Goal: Obtain resource: Download file/media

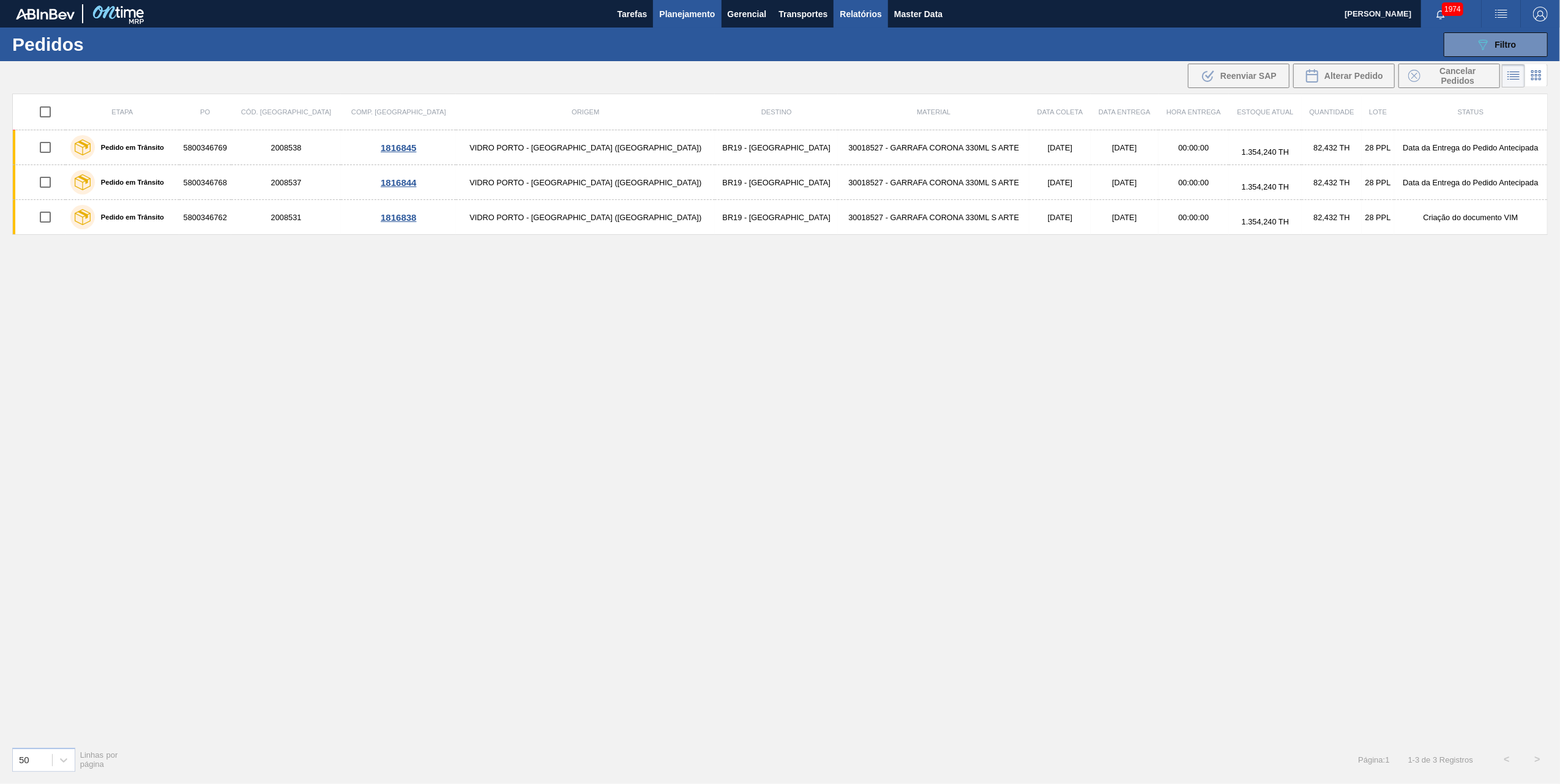
click at [853, 15] on span "Relatórios" at bounding box center [860, 13] width 42 height 15
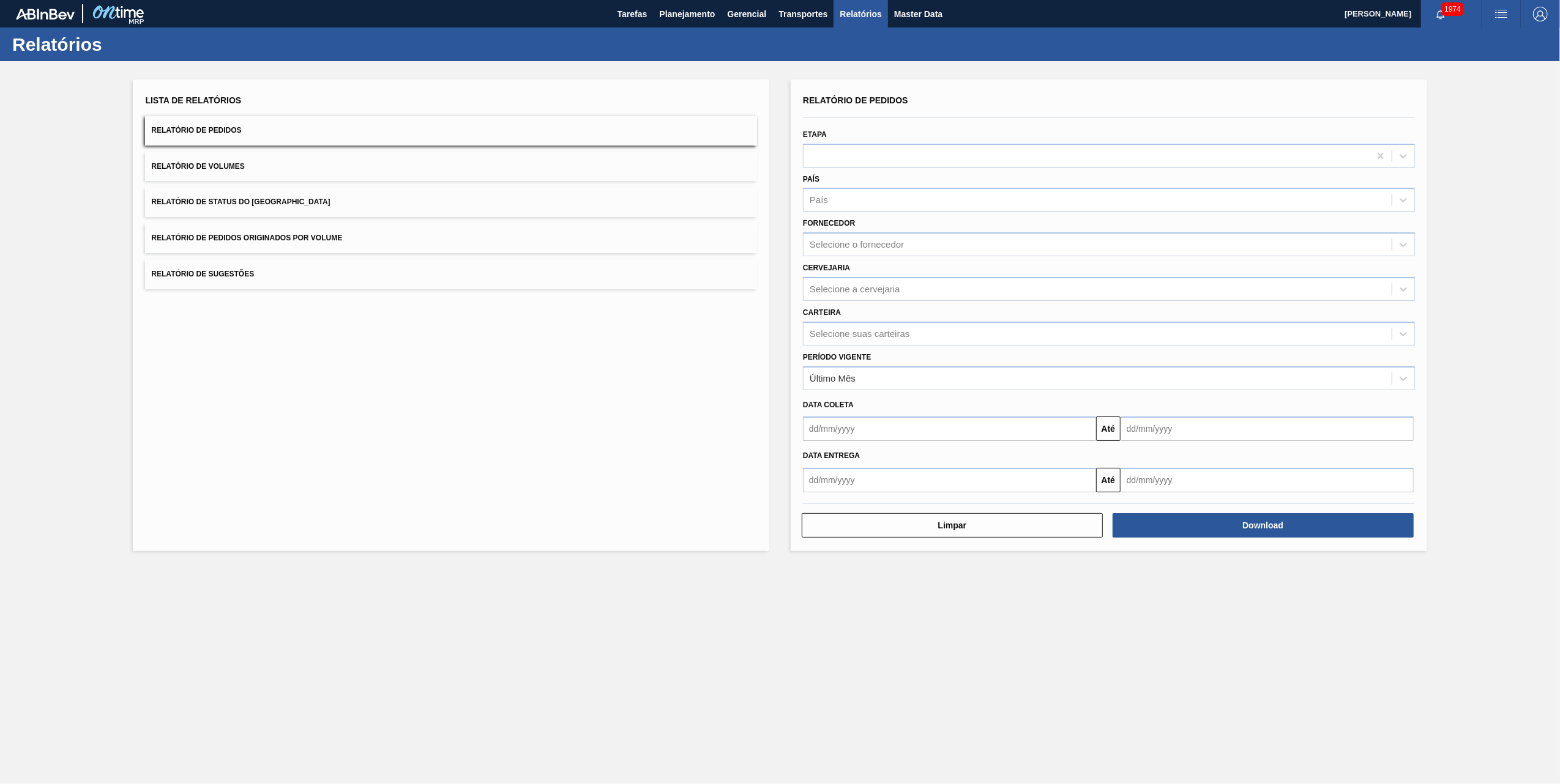
click at [379, 234] on button "Relatório de Pedidos Originados por Volume" at bounding box center [451, 238] width 612 height 30
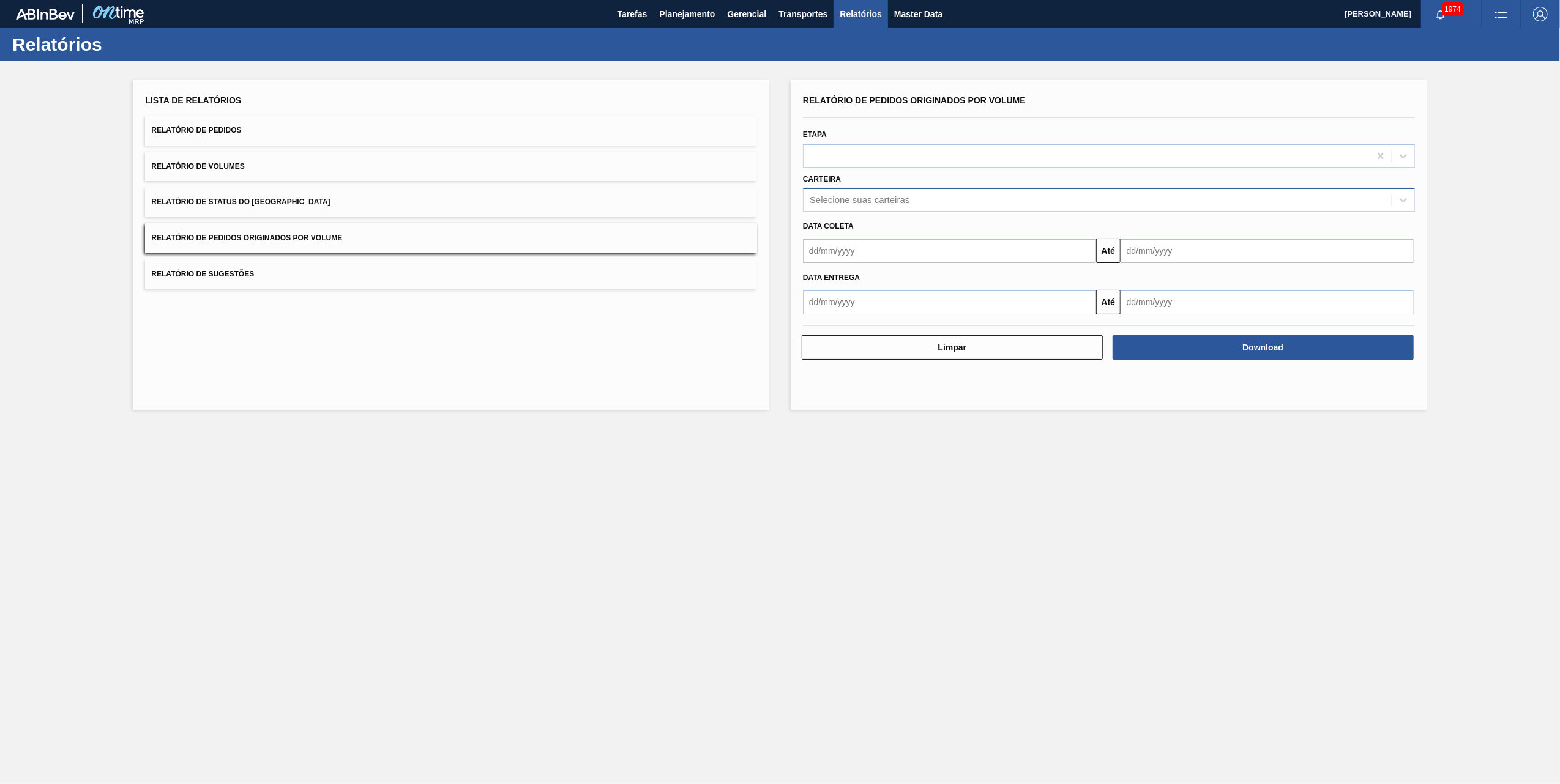
click at [841, 203] on div "Selecione suas carteiras" at bounding box center [859, 200] width 100 height 11
type input "vidro"
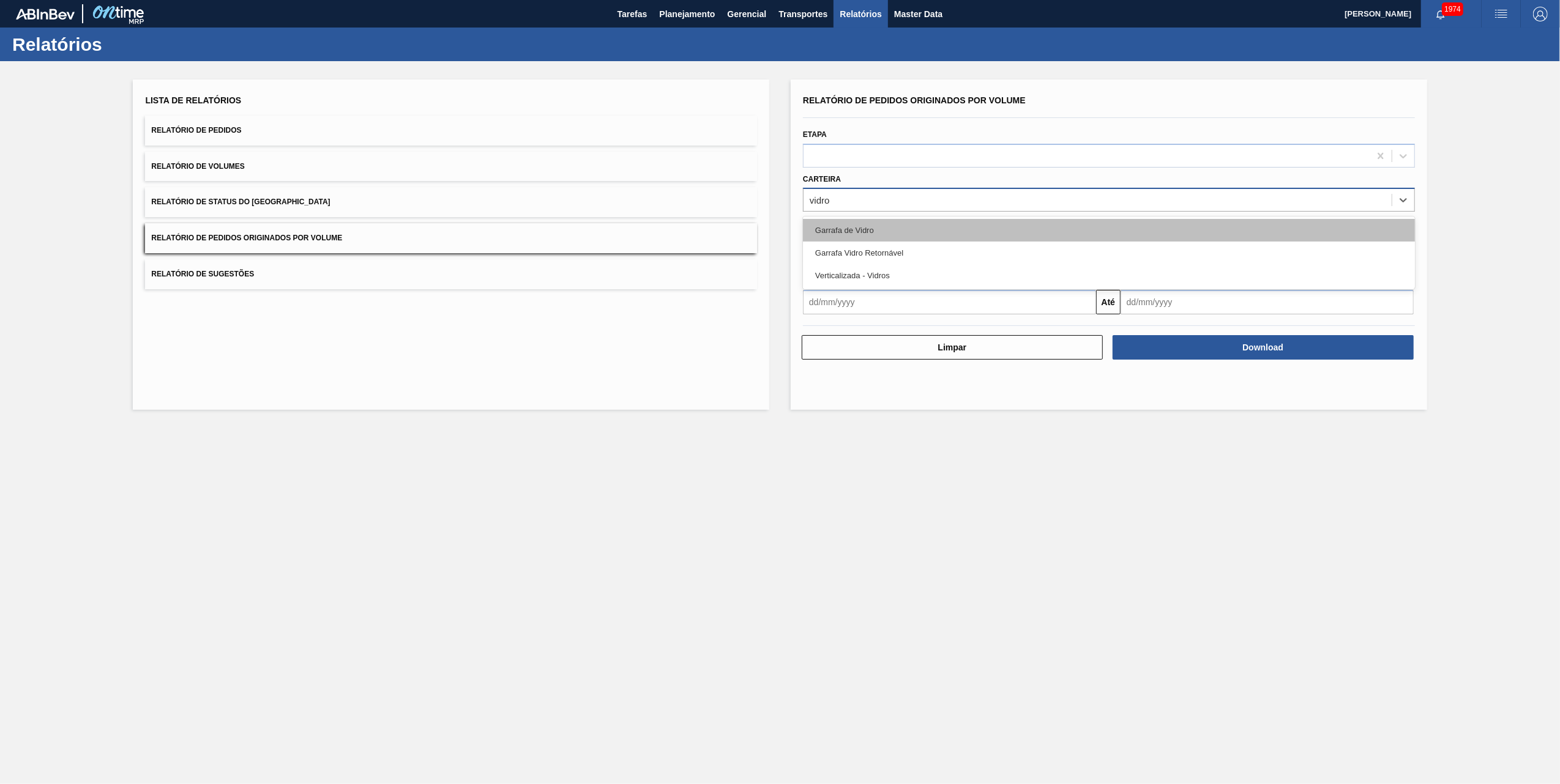
click at [852, 226] on div "Garrafa de Vidro" at bounding box center [1108, 230] width 612 height 23
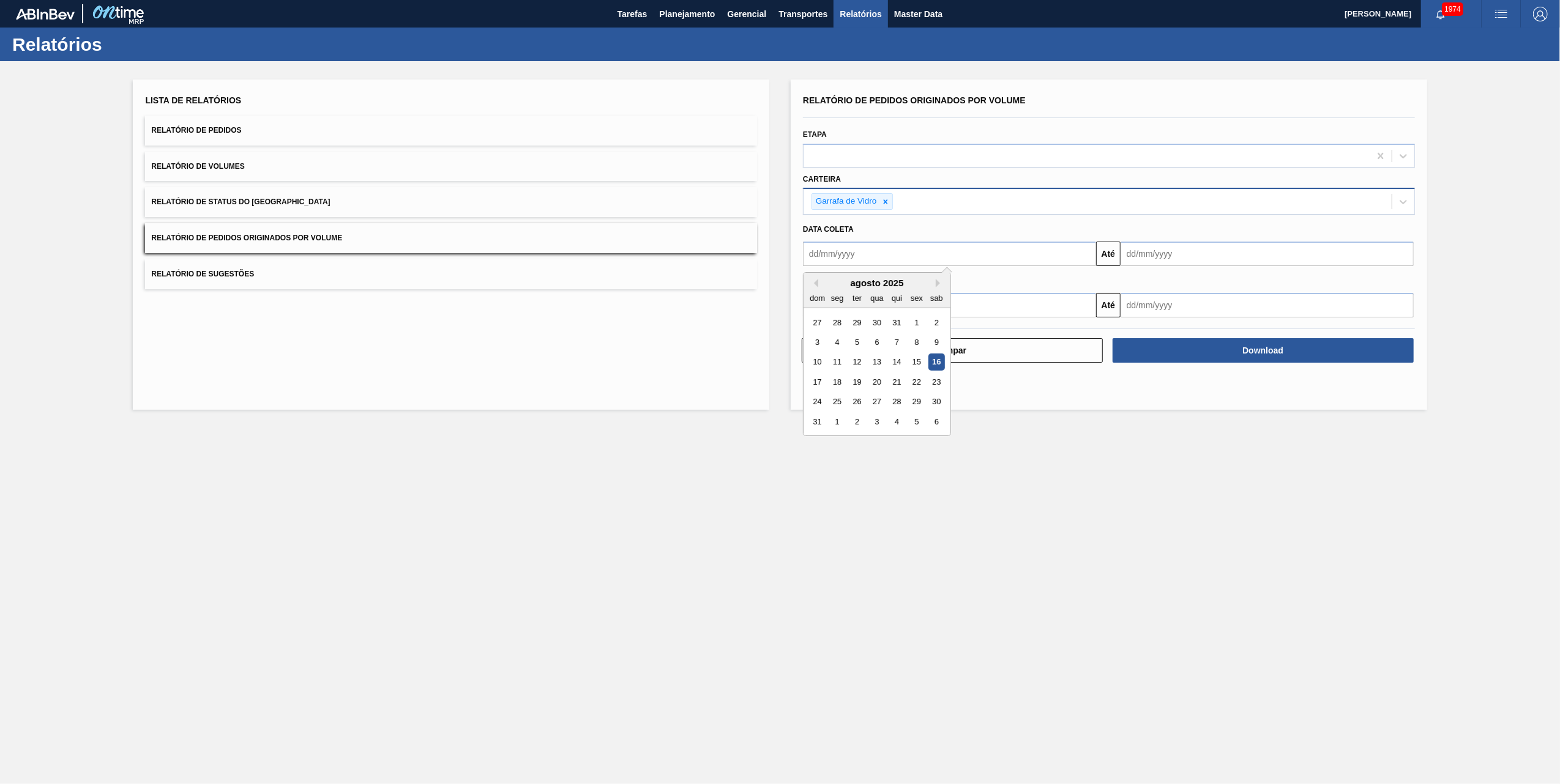
click at [940, 258] on input "text" at bounding box center [949, 254] width 293 height 25
drag, startPoint x: 918, startPoint y: 326, endPoint x: 944, endPoint y: 316, distance: 27.9
click at [918, 325] on div "1" at bounding box center [916, 323] width 16 height 16
type input "[DATE]"
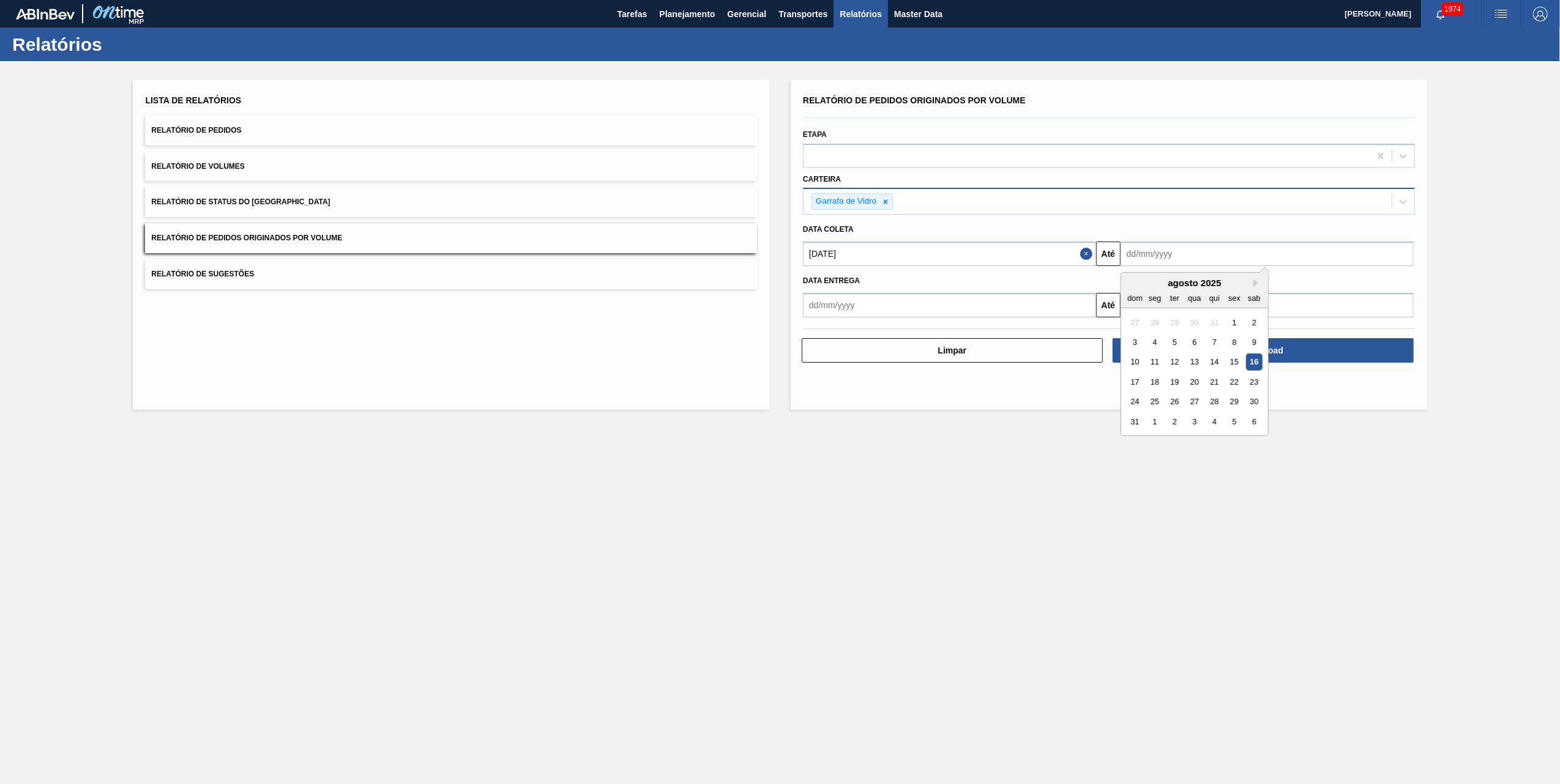
click at [1195, 251] on input "text" at bounding box center [1266, 254] width 293 height 25
click at [1131, 381] on div "17" at bounding box center [1135, 381] width 16 height 16
type input "[DATE]"
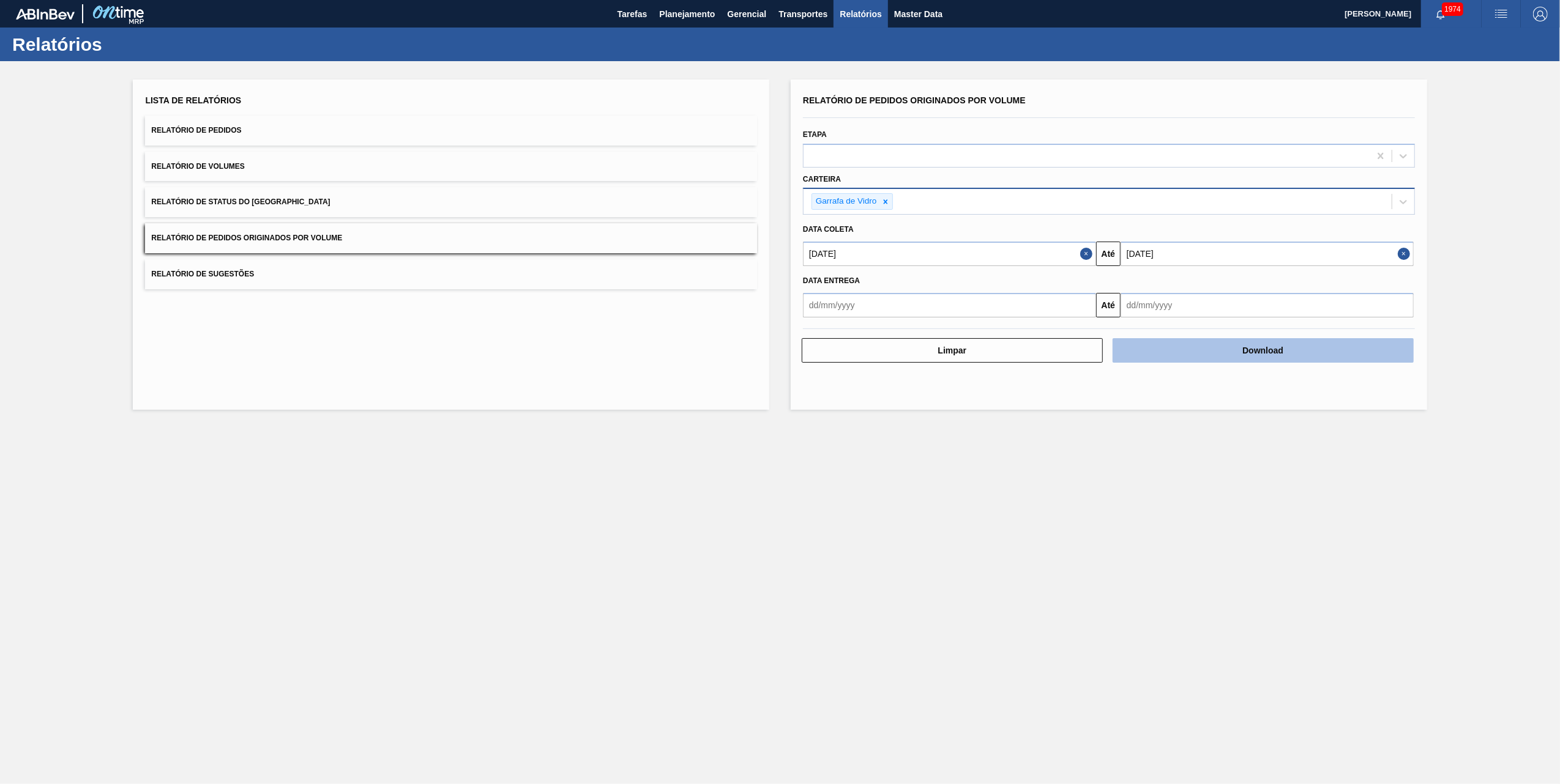
click at [1257, 356] on button "Download" at bounding box center [1263, 350] width 301 height 25
click at [752, 581] on main "Tarefas Planejamento Gerencial Transportes Relatórios Master Data [PERSON_NAME]…" at bounding box center [780, 392] width 1560 height 784
click at [886, 198] on icon at bounding box center [886, 202] width 9 height 9
click at [886, 198] on div "Selecione suas carteiras" at bounding box center [859, 200] width 100 height 11
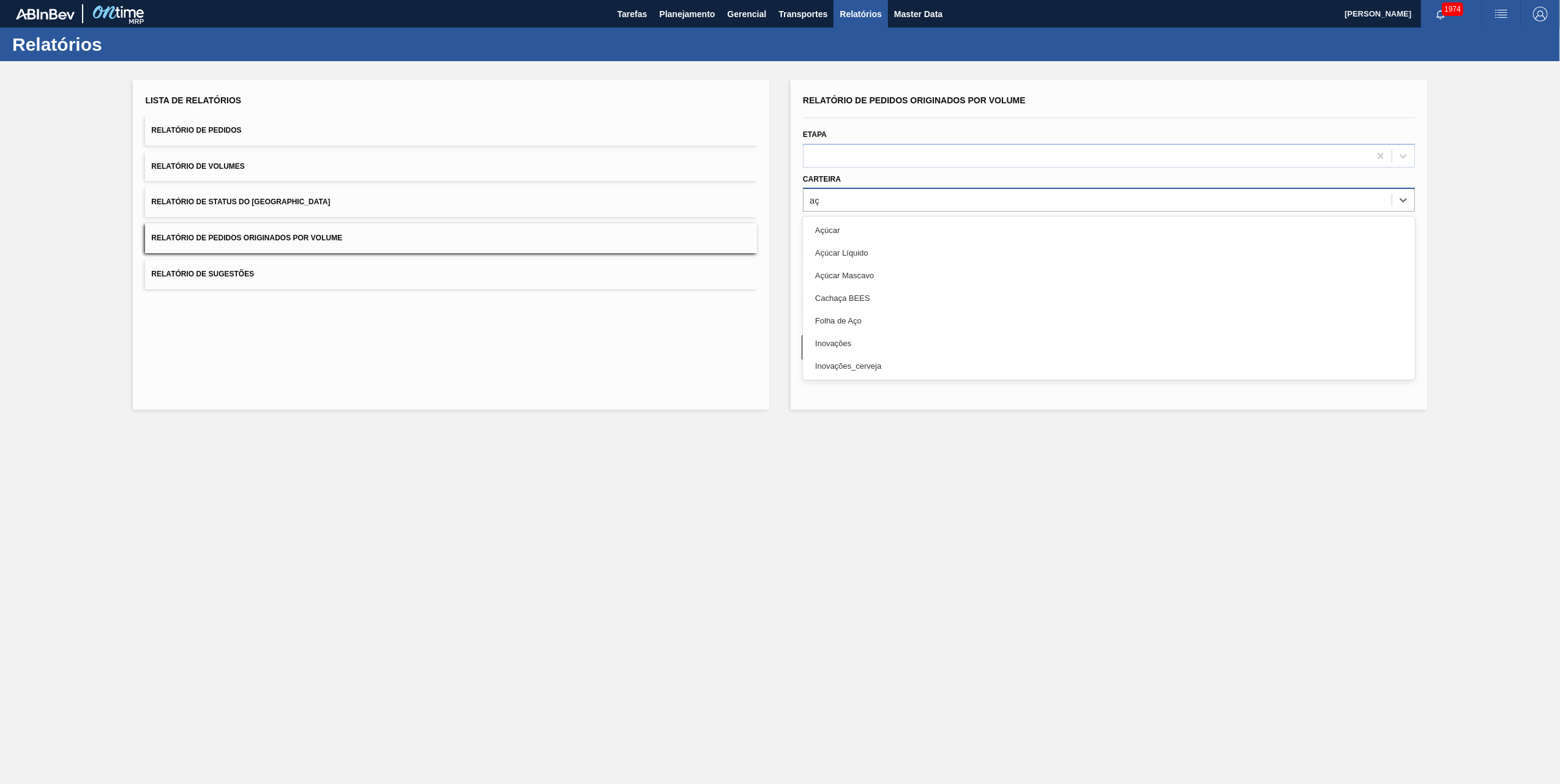
type input "a"
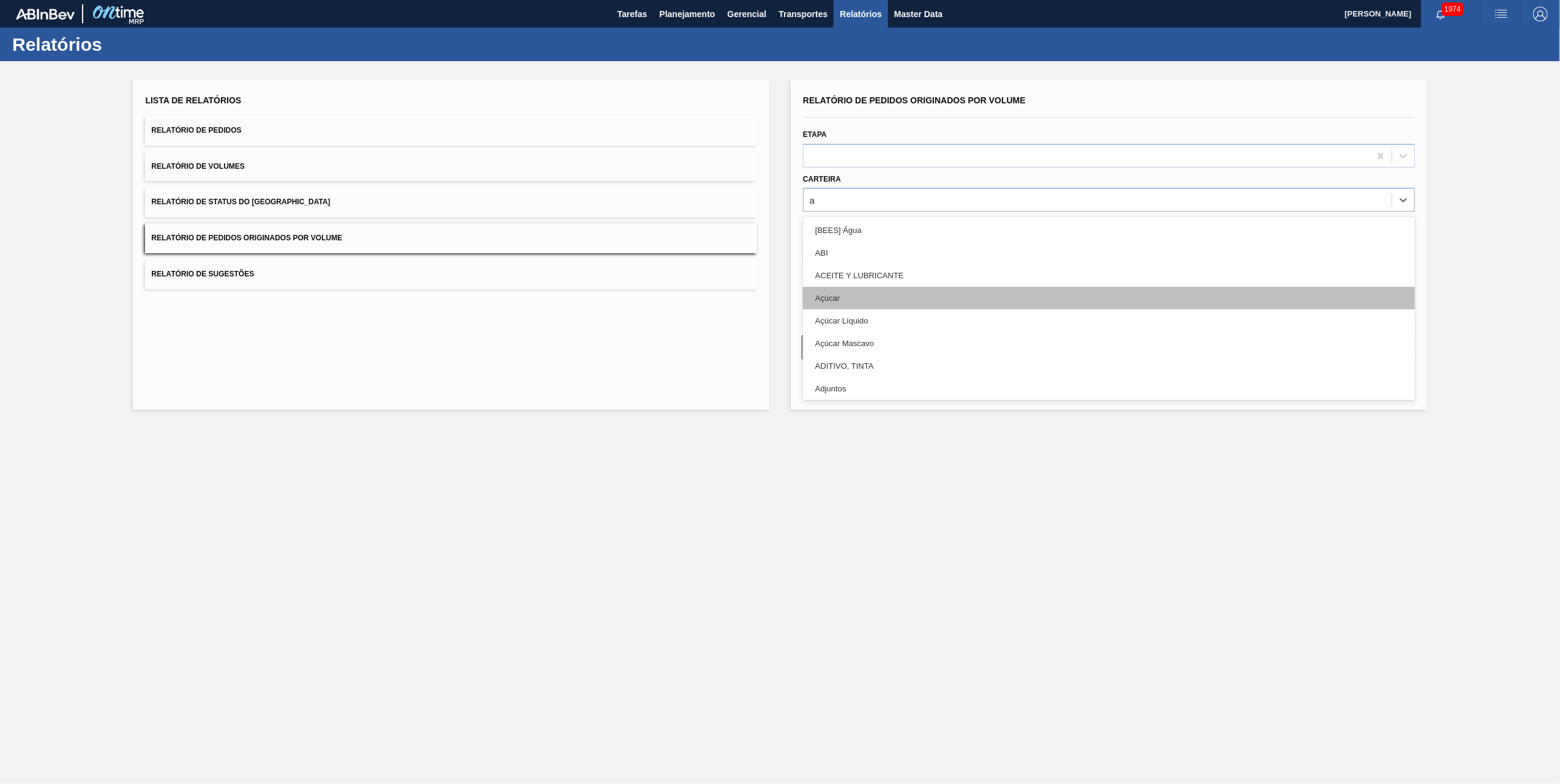
click at [826, 302] on div "Açúcar" at bounding box center [1108, 298] width 612 height 23
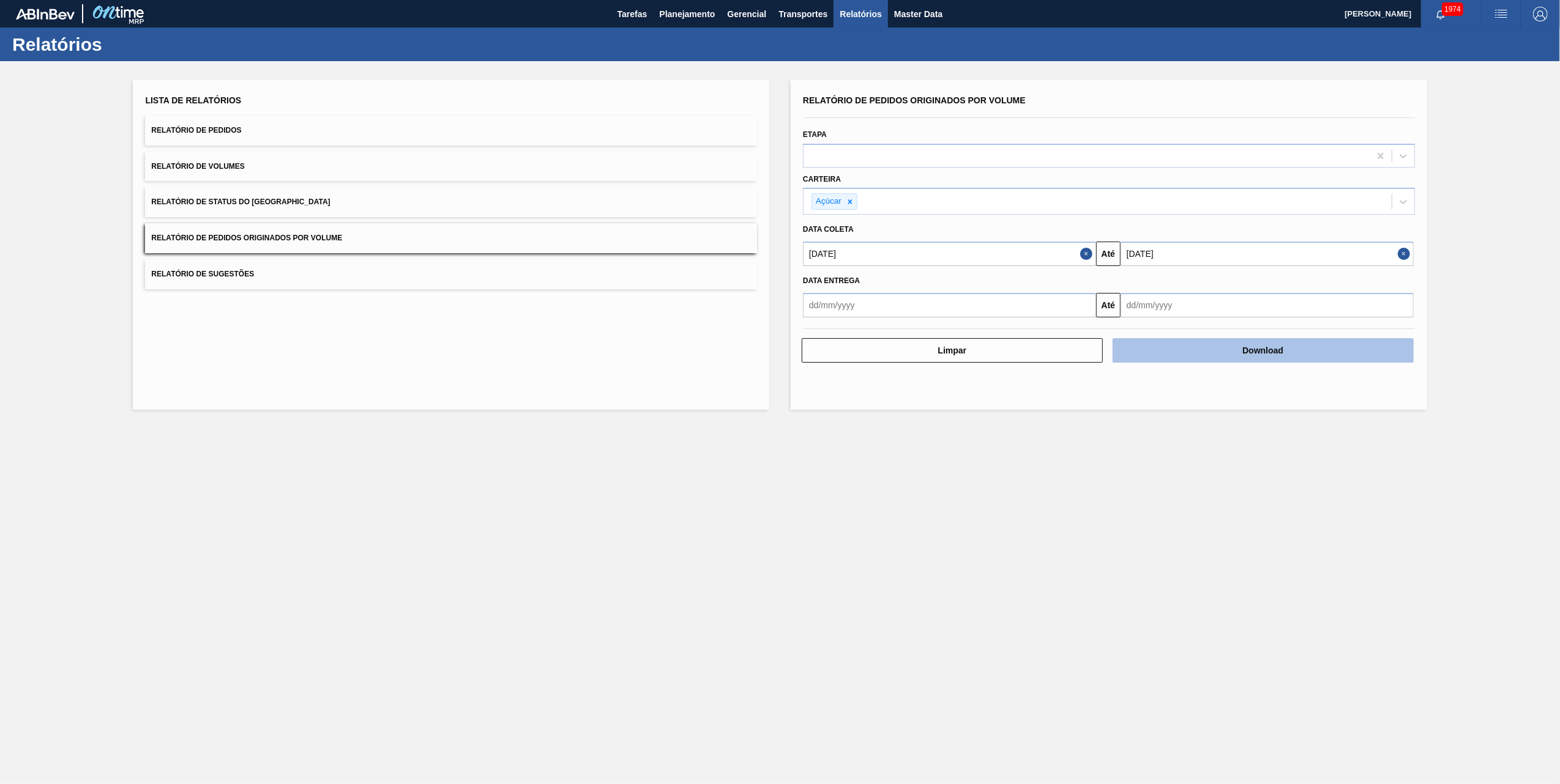
click at [1217, 342] on button "Download" at bounding box center [1263, 350] width 301 height 25
click at [620, 529] on main "Tarefas Planejamento Gerencial Transportes Relatórios Master Data [PERSON_NAME]…" at bounding box center [780, 392] width 1560 height 784
